Goal: Check status: Check status

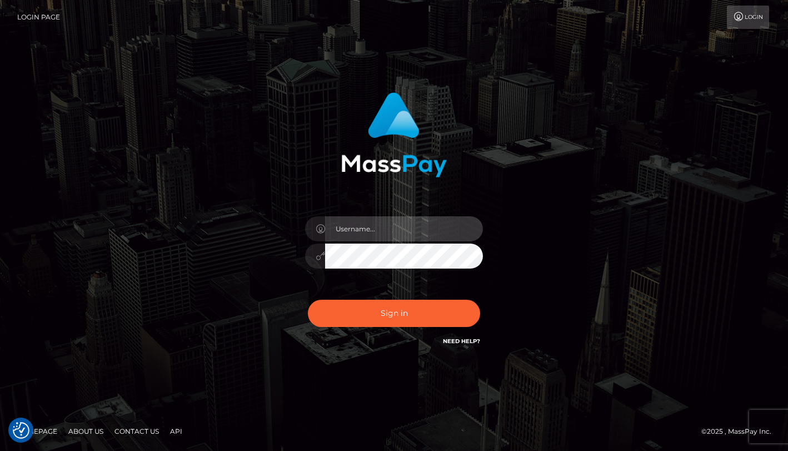
click at [368, 230] on input "text" at bounding box center [404, 228] width 158 height 25
paste input "[PERSON_NAME]"
type input "[PERSON_NAME]"
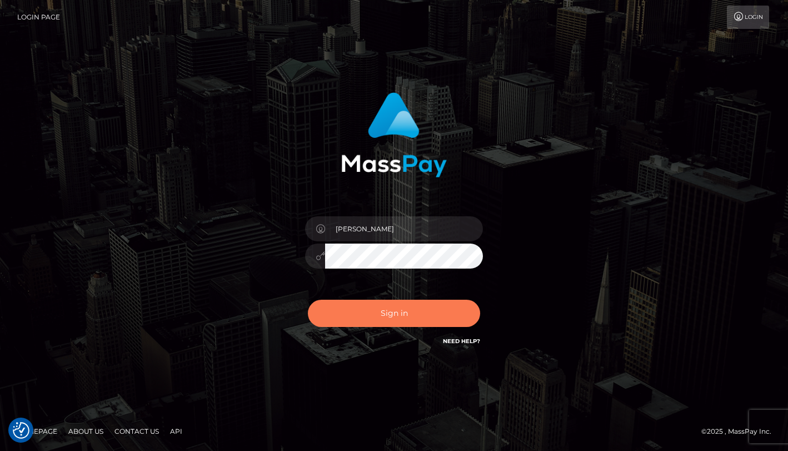
click at [391, 311] on button "Sign in" at bounding box center [394, 312] width 172 height 27
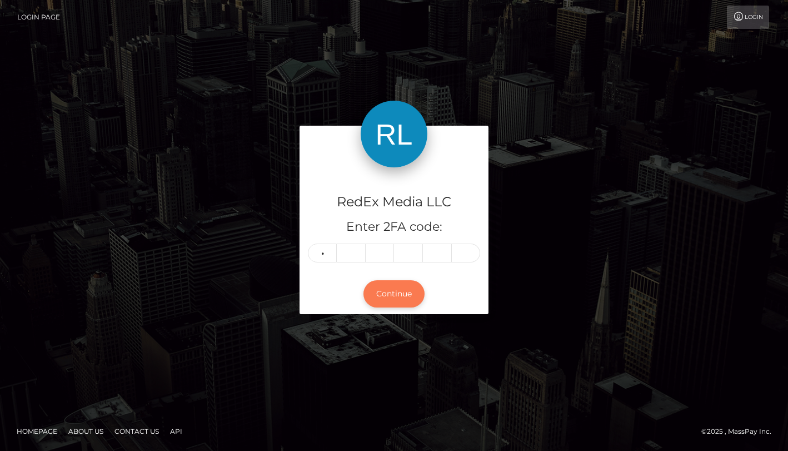
type input "6"
type input "7"
type input "9"
type input "7"
type input "4"
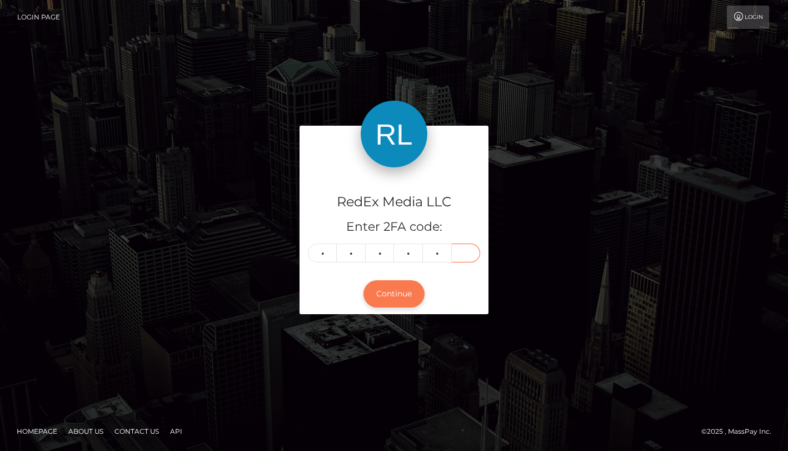
type input "6"
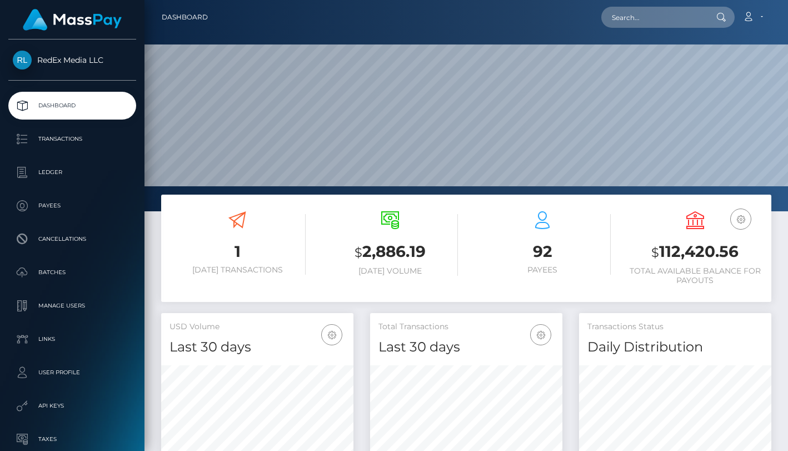
scroll to position [197, 192]
drag, startPoint x: 651, startPoint y: 251, endPoint x: 744, endPoint y: 248, distance: 92.8
click at [743, 249] on h3 "$ 112,420.56" at bounding box center [695, 252] width 136 height 23
copy h3 "$ 112,420.56"
